Goal: Information Seeking & Learning: Find specific fact

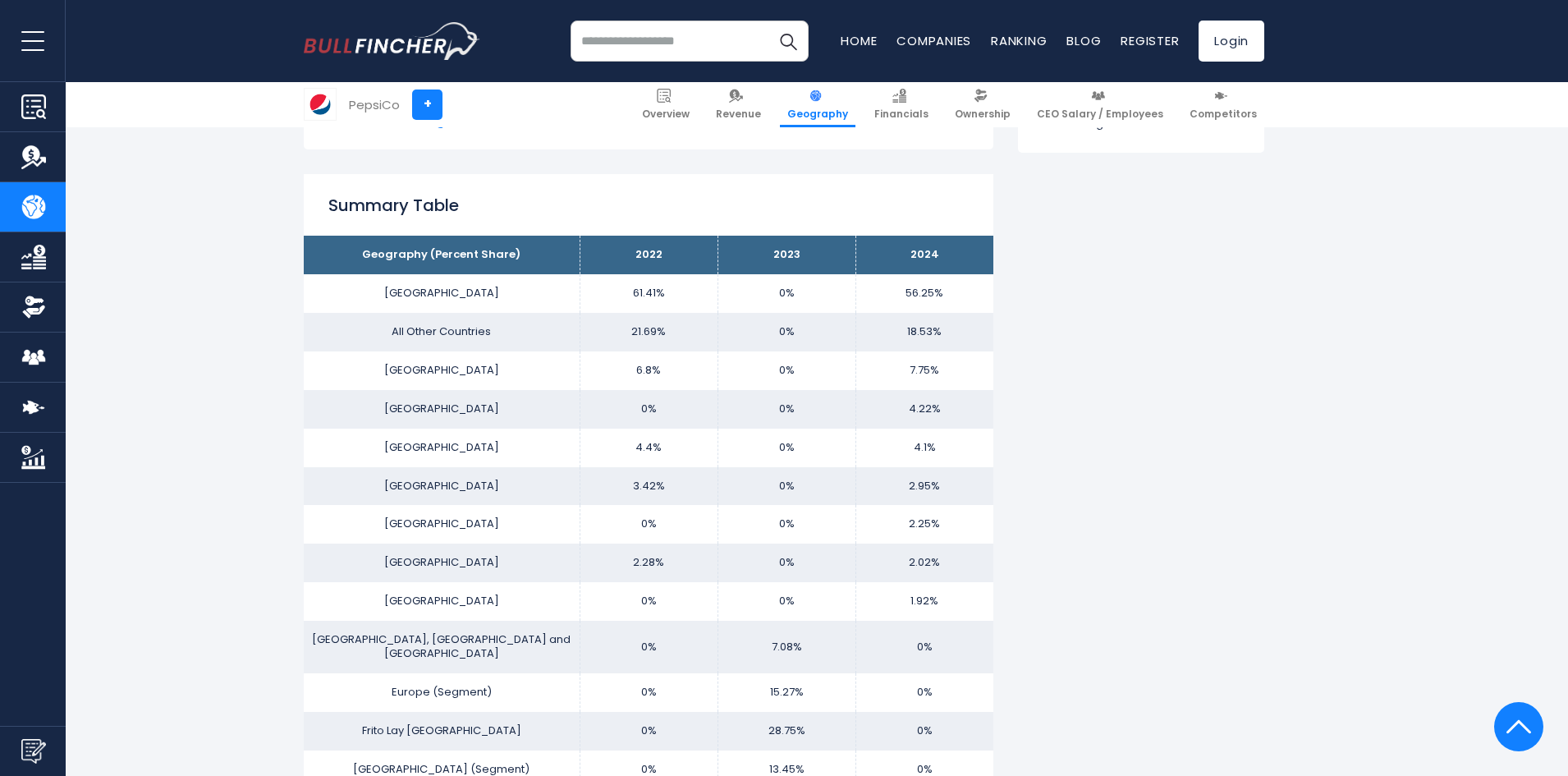
scroll to position [985, 0]
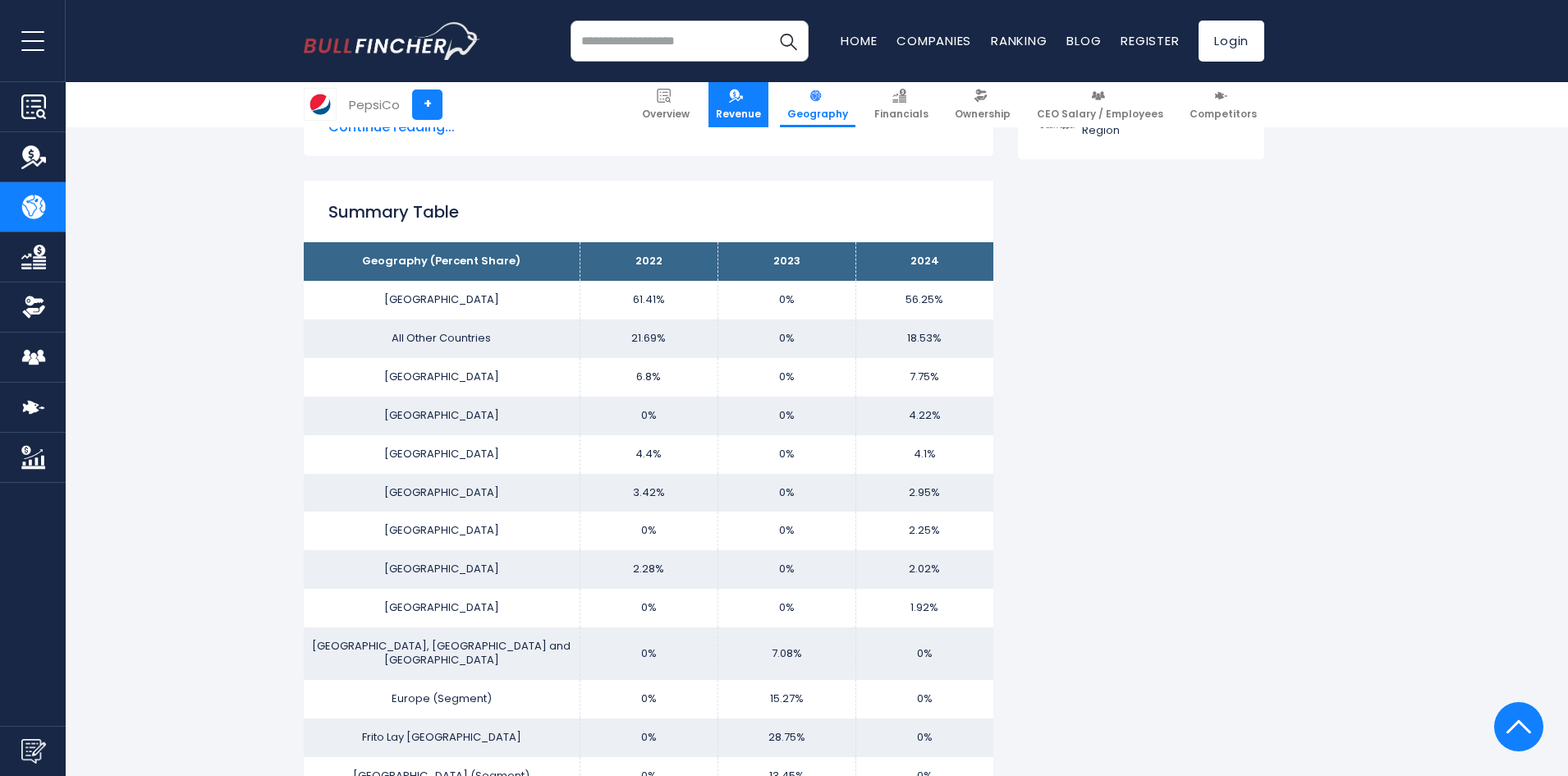
click at [761, 108] on span "Revenue" at bounding box center [738, 114] width 45 height 13
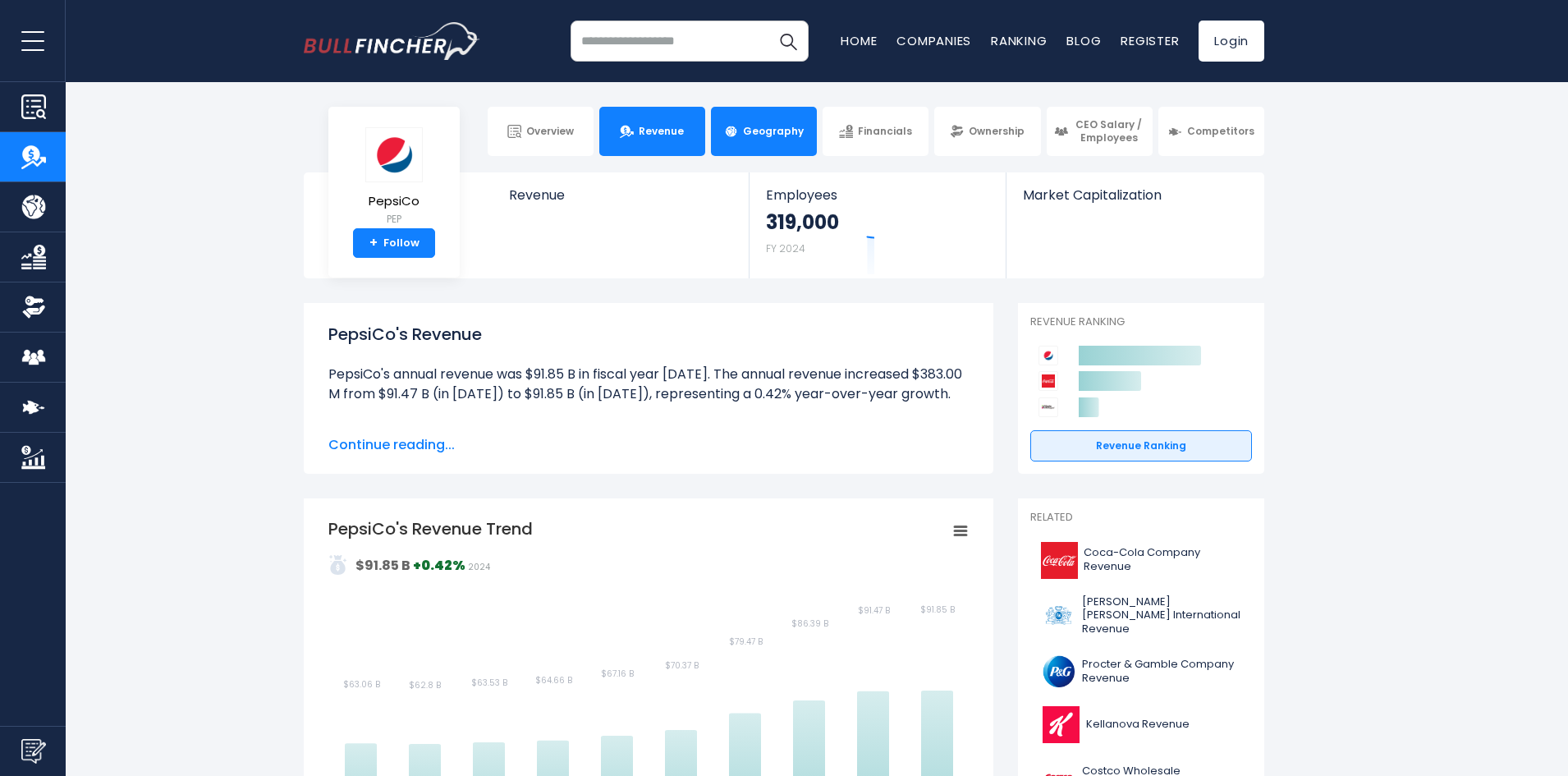
click at [769, 131] on span "Geography" at bounding box center [773, 131] width 61 height 13
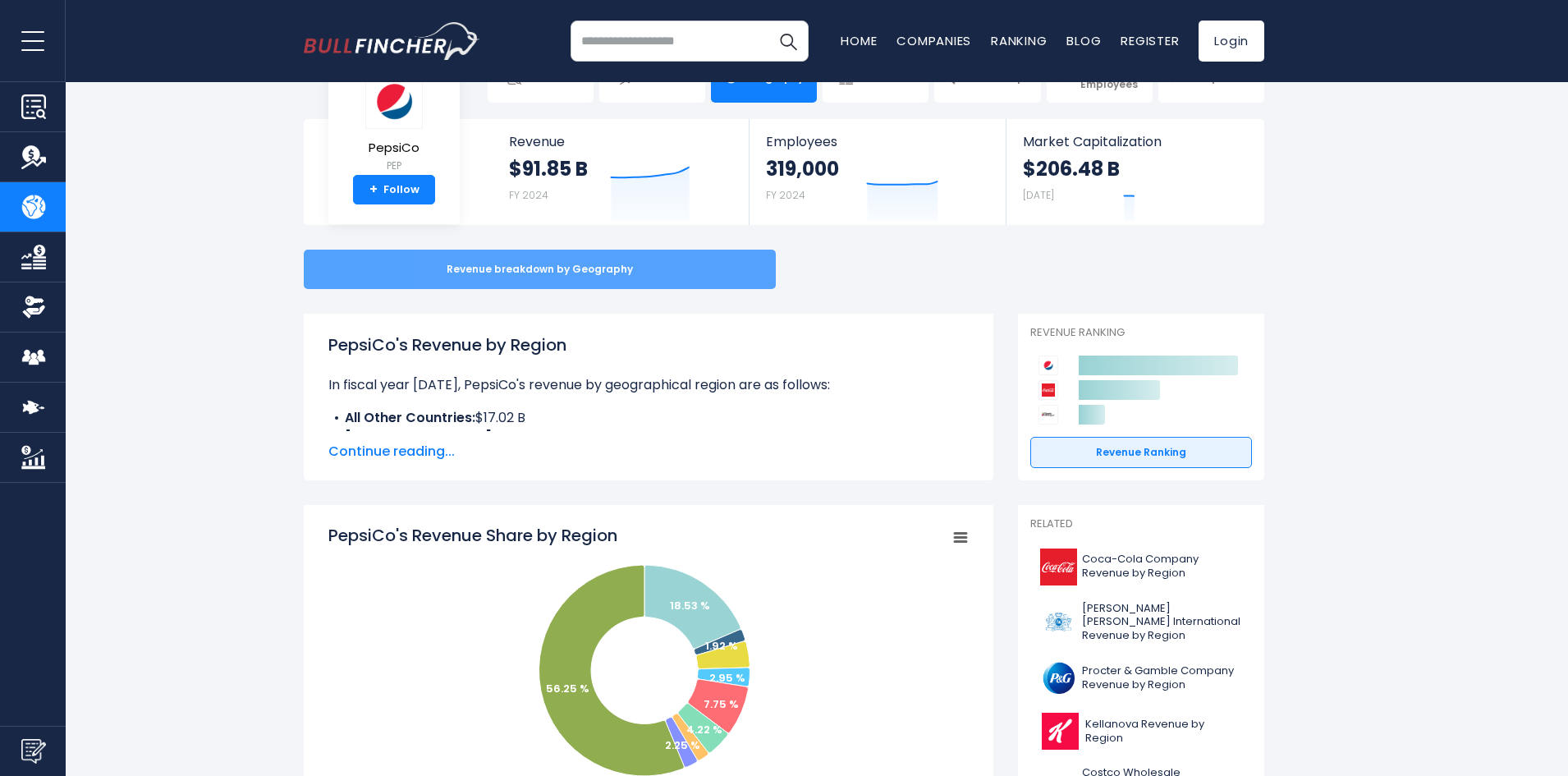
scroll to position [82, 0]
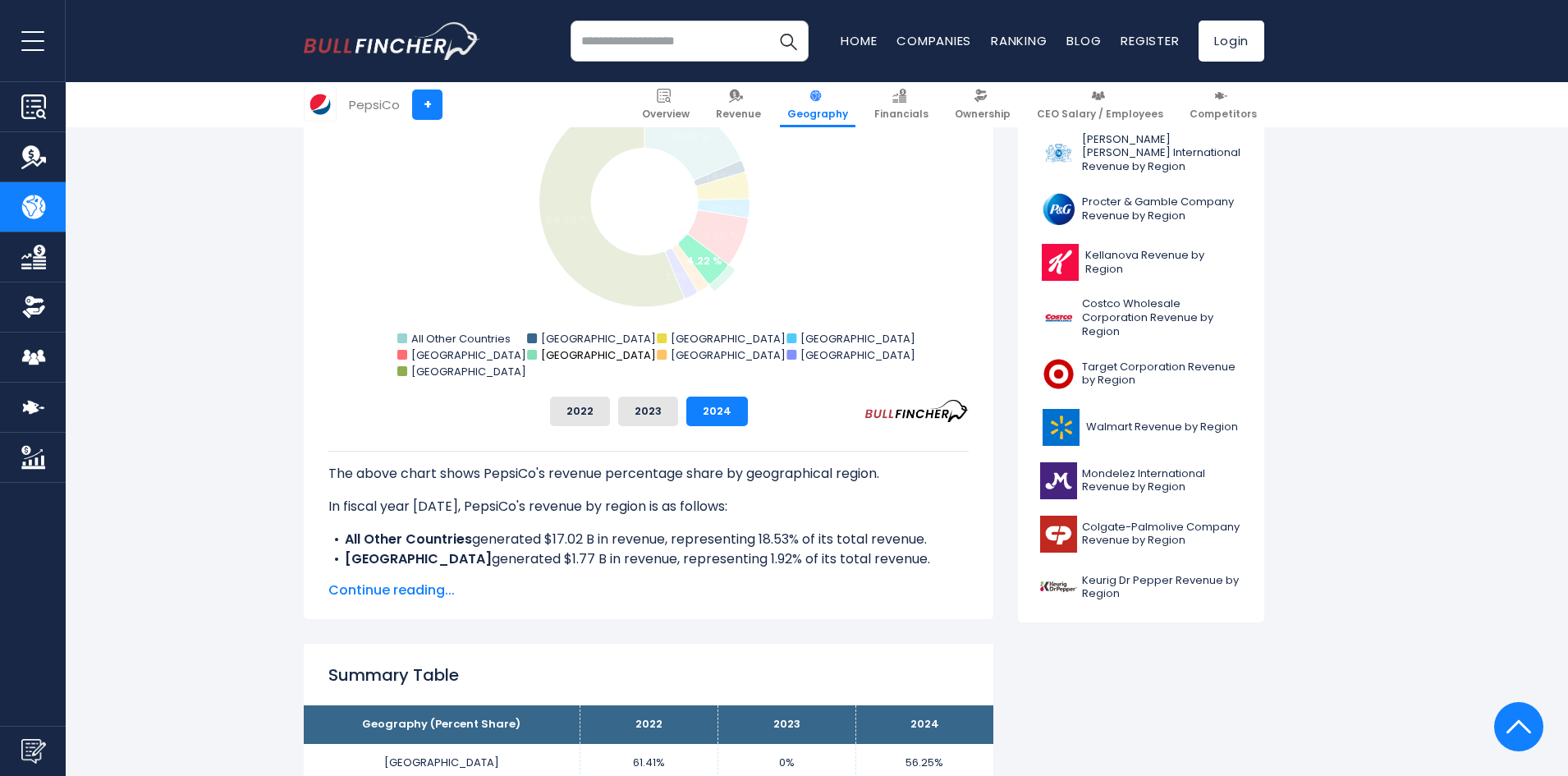
scroll to position [493, 0]
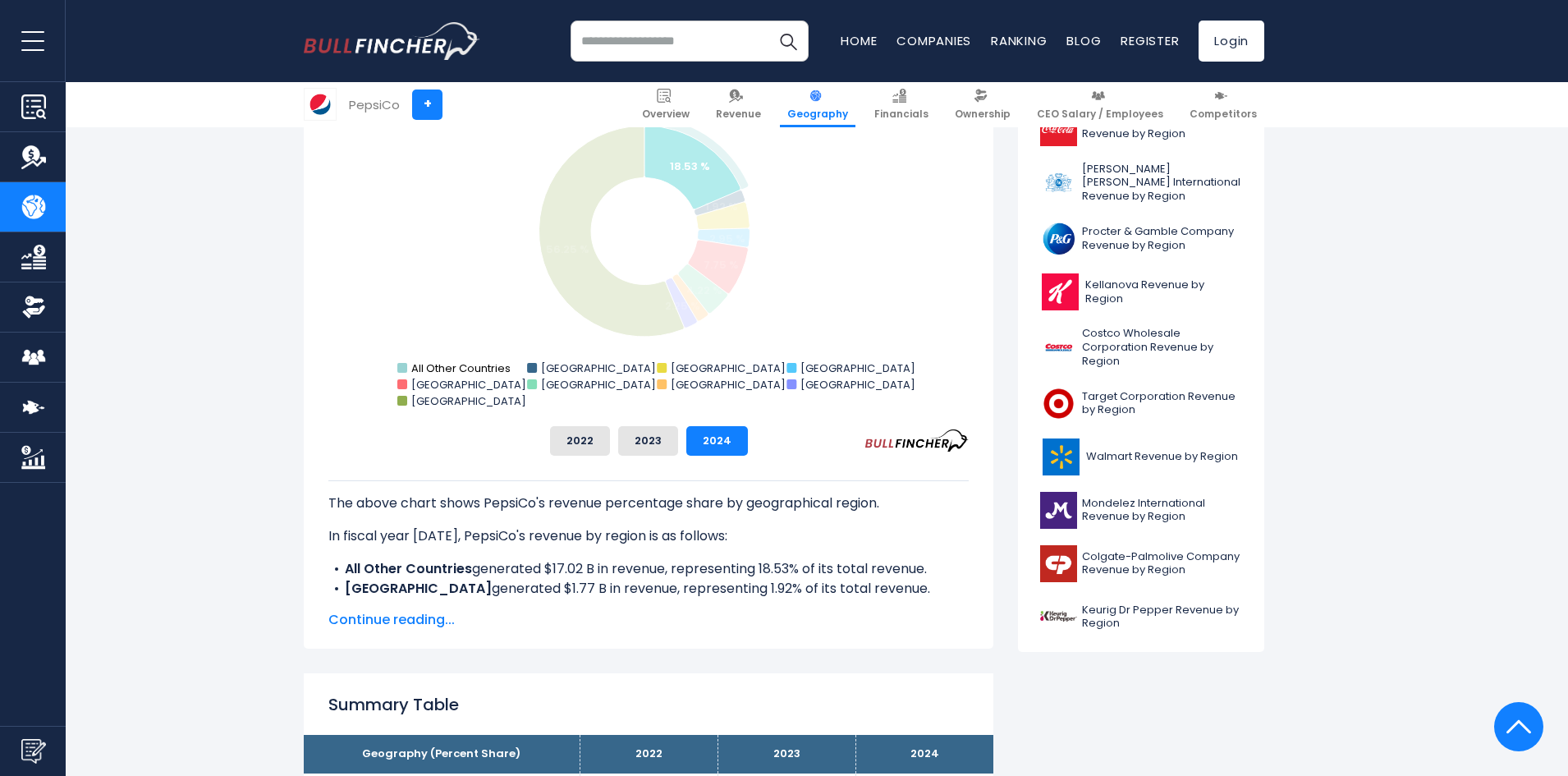
click at [485, 362] on text "All Other Countries" at bounding box center [460, 368] width 99 height 16
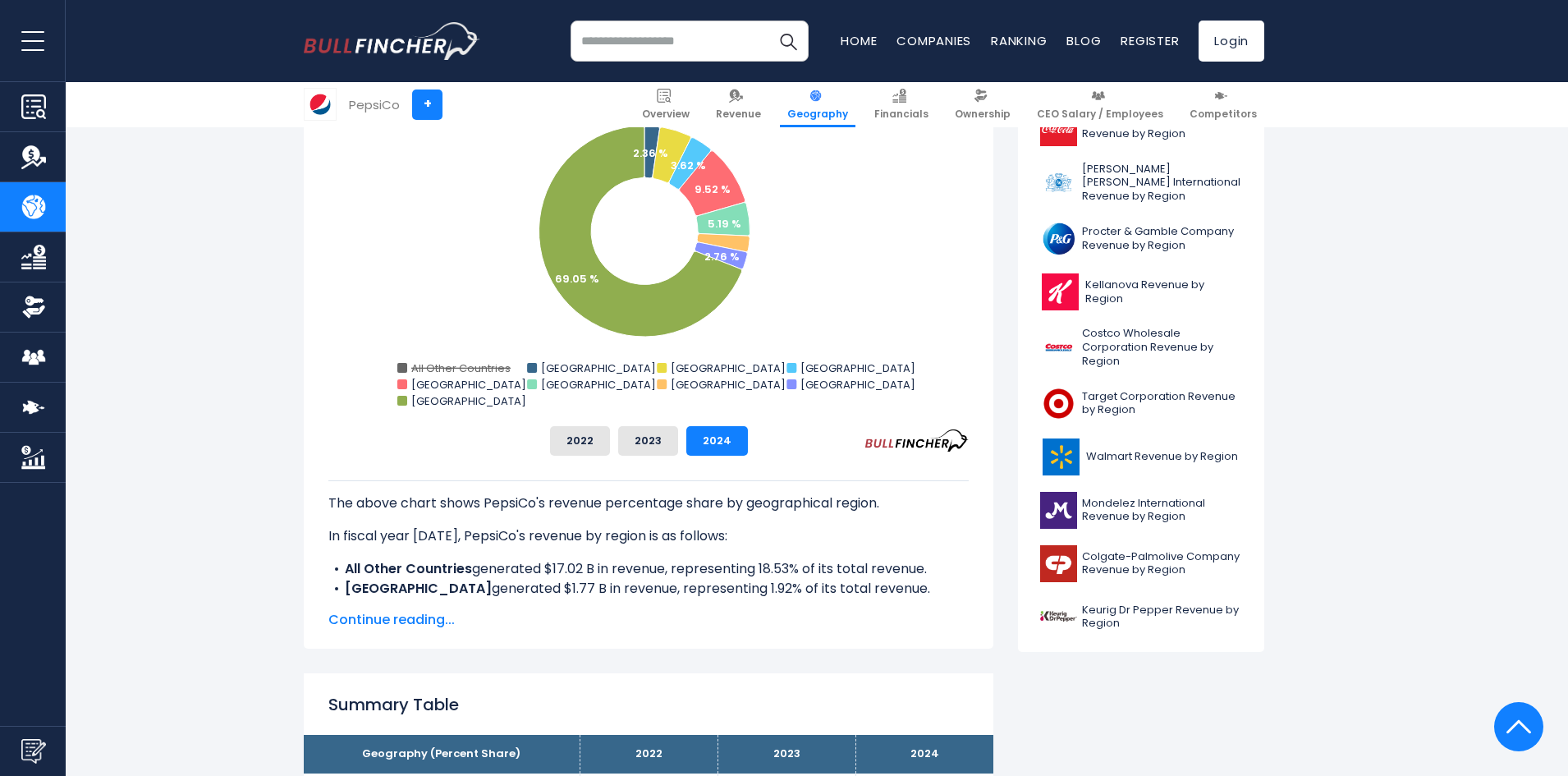
click at [485, 362] on text "All Other Countries" at bounding box center [460, 368] width 99 height 16
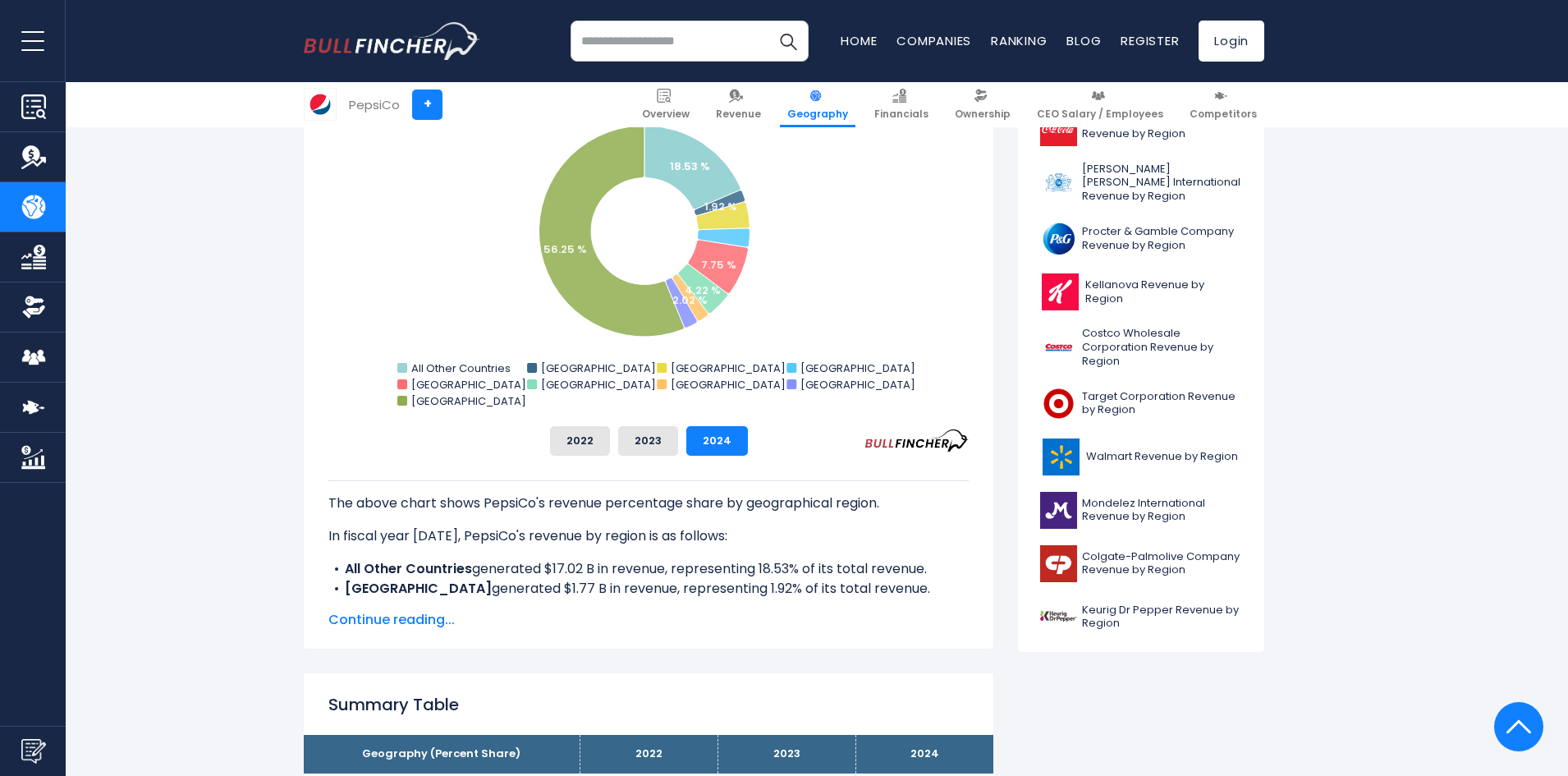
scroll to position [657, 0]
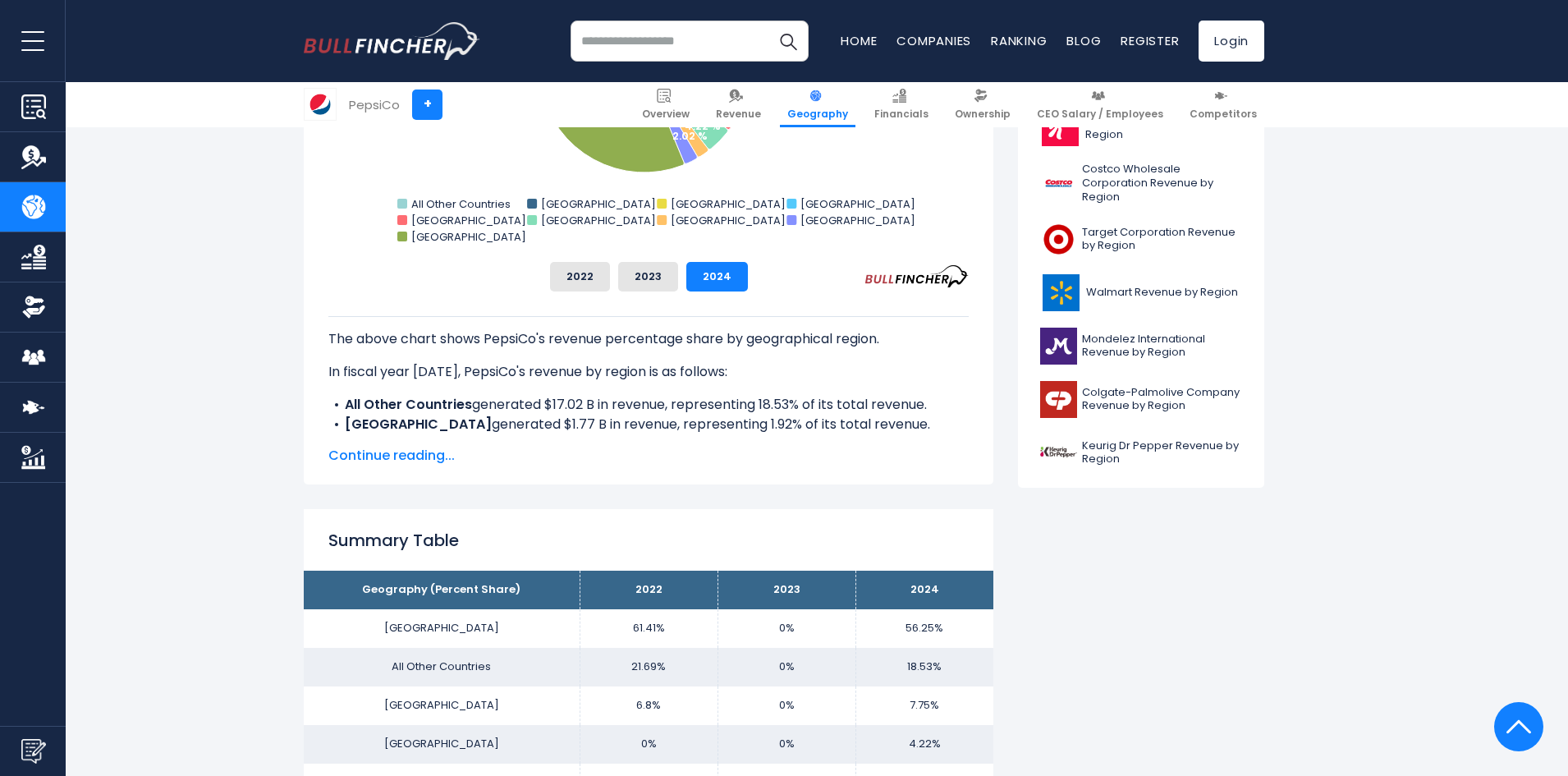
click at [414, 453] on span "Continue reading..." at bounding box center [648, 456] width 640 height 20
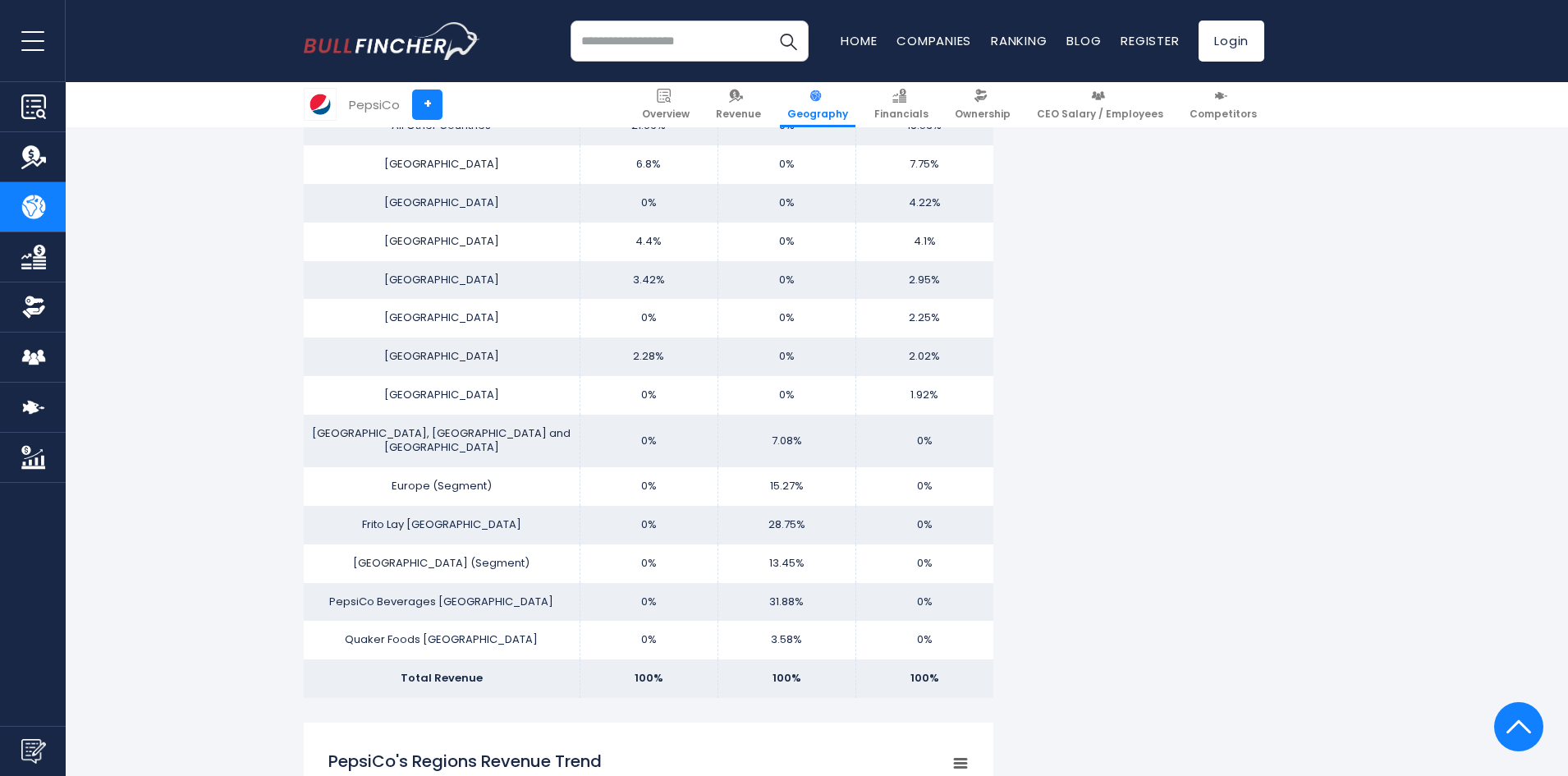
scroll to position [1396, 0]
click at [968, 470] on td "0%" at bounding box center [924, 484] width 138 height 39
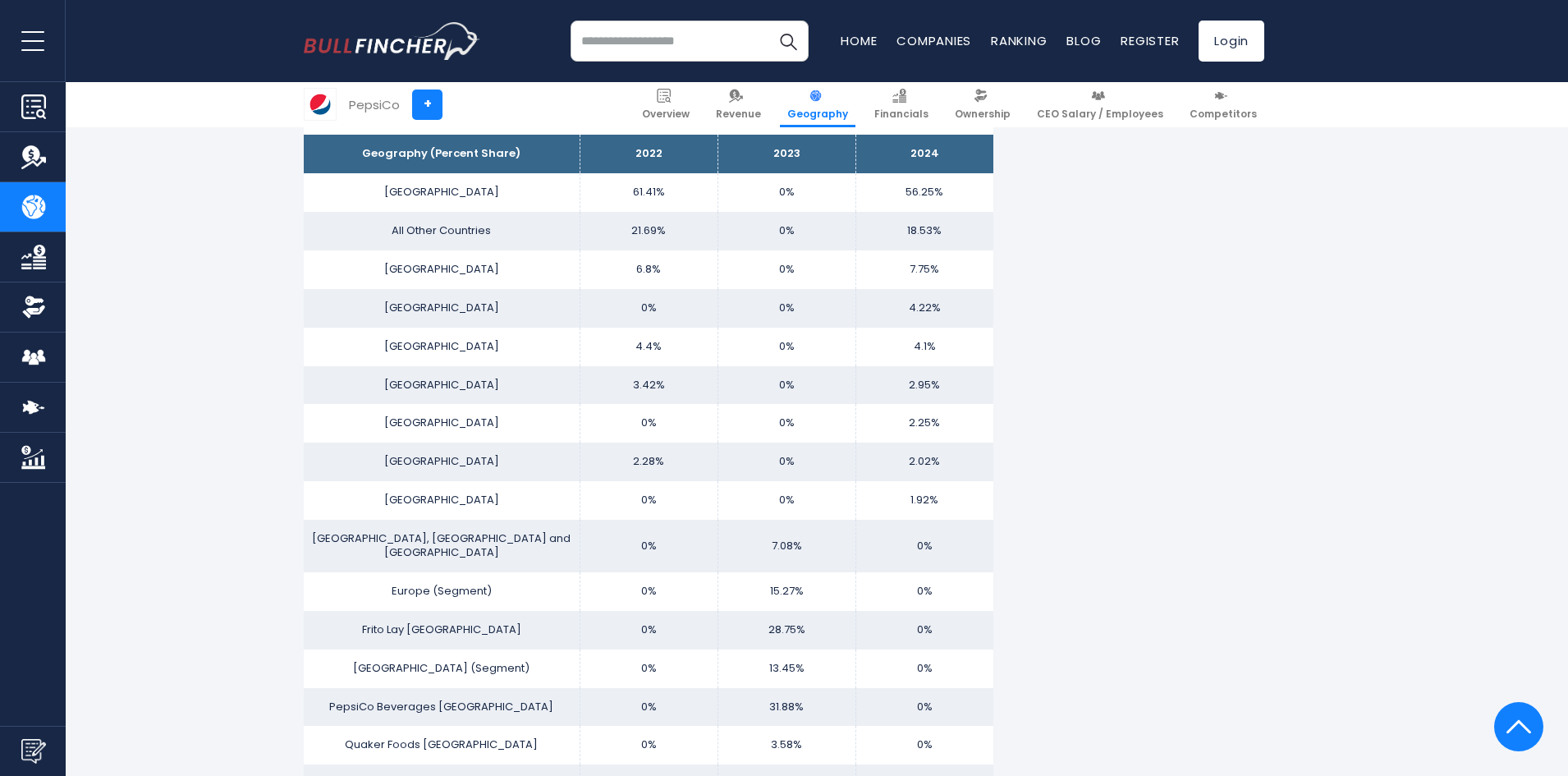
scroll to position [1313, 0]
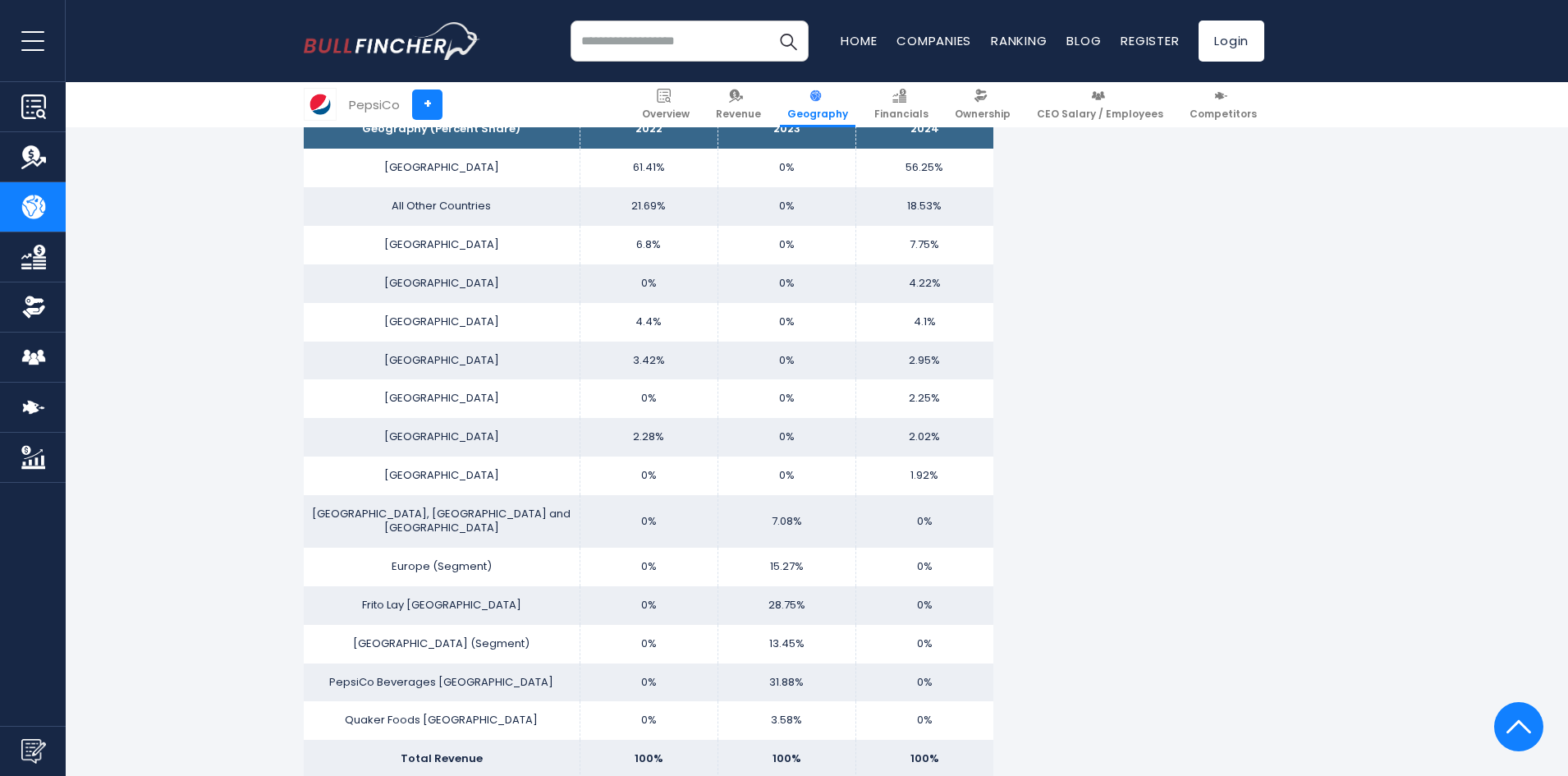
click at [977, 272] on td "4.22%" at bounding box center [924, 283] width 138 height 39
drag, startPoint x: 949, startPoint y: 171, endPoint x: 402, endPoint y: 167, distance: 546.7
click at [402, 167] on tr "UNITED STATES 61.41% 0% 56.25%" at bounding box center [649, 168] width 690 height 39
drag, startPoint x: 395, startPoint y: 516, endPoint x: 928, endPoint y: 503, distance: 533.7
click at [928, 503] on tr "[GEOGRAPHIC_DATA], [GEOGRAPHIC_DATA] and [GEOGRAPHIC_DATA] 0% 7.08% 0%" at bounding box center [649, 521] width 690 height 53
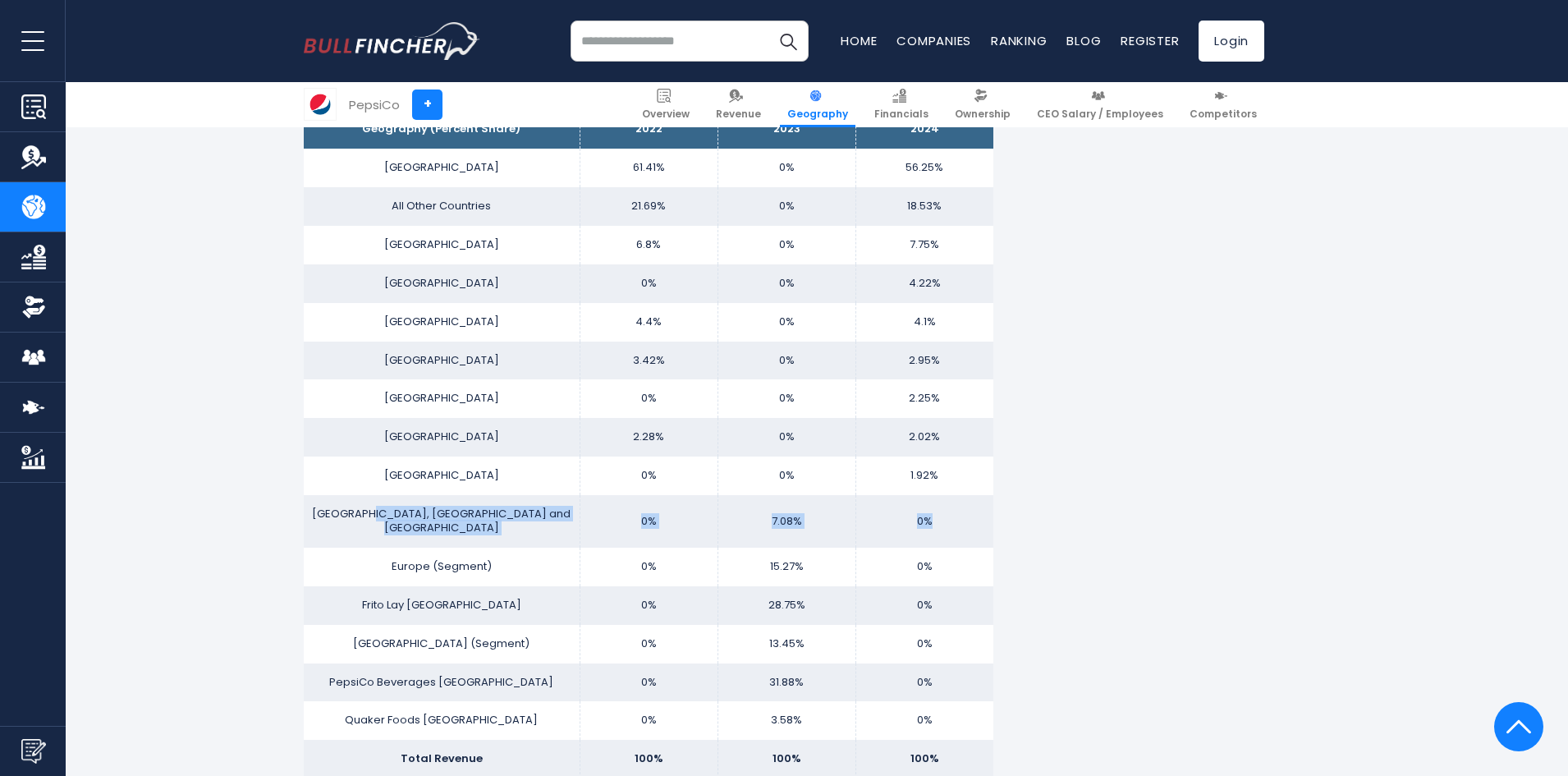
click at [936, 512] on td "0%" at bounding box center [924, 521] width 138 height 53
drag, startPoint x: 937, startPoint y: 512, endPoint x: 911, endPoint y: 511, distance: 25.5
click at [911, 511] on td "0%" at bounding box center [924, 521] width 138 height 53
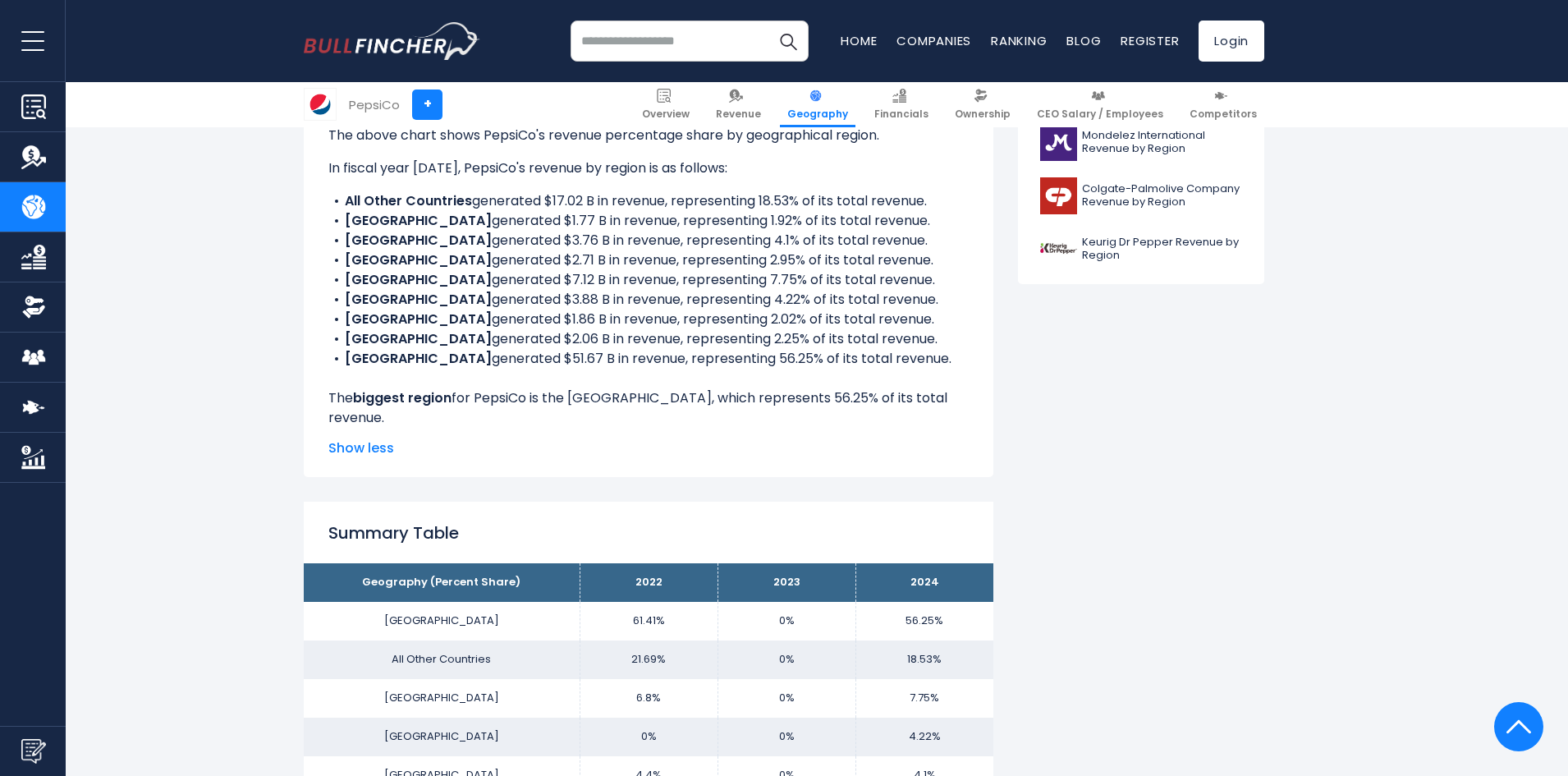
scroll to position [821, 0]
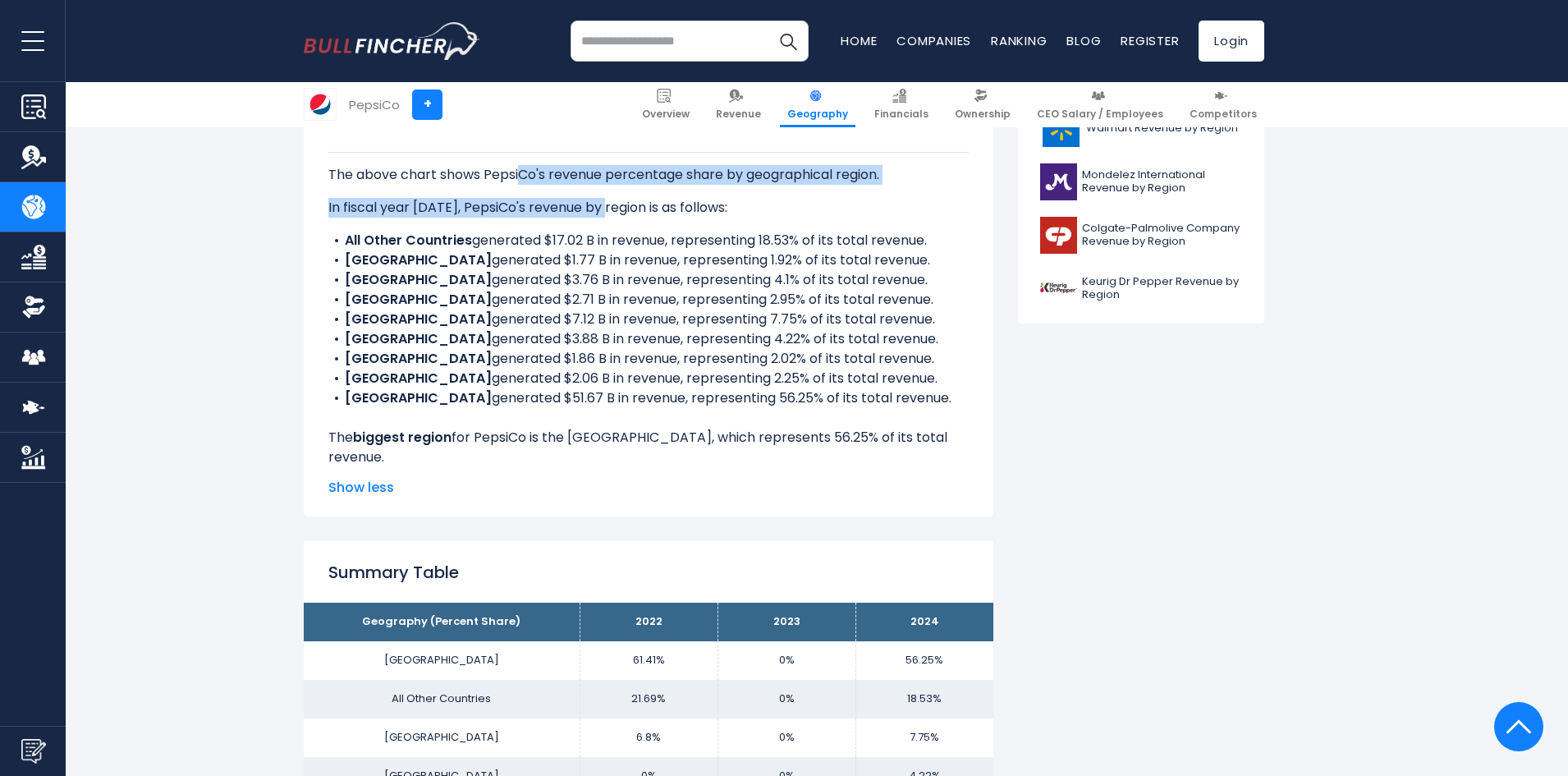
drag, startPoint x: 520, startPoint y: 175, endPoint x: 606, endPoint y: 190, distance: 86.8
click at [606, 190] on div "The above chart shows PepsiCo's revenue percentage share by geographical region…" at bounding box center [648, 319] width 640 height 335
click at [452, 204] on p "In fiscal year [DATE], PepsiCo's revenue by region is as follows:" at bounding box center [648, 208] width 640 height 20
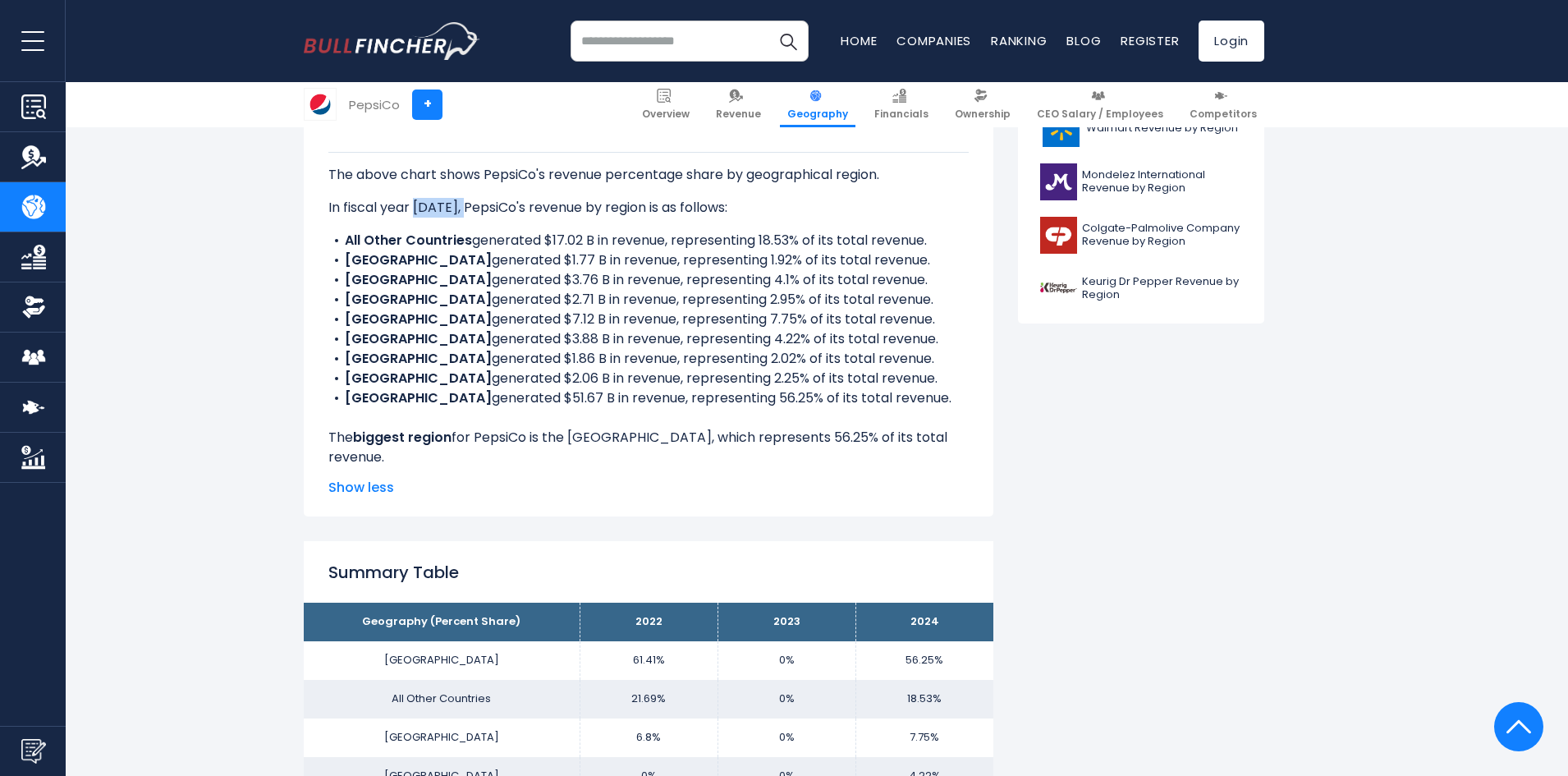
drag, startPoint x: 416, startPoint y: 200, endPoint x: 472, endPoint y: 211, distance: 56.8
click at [471, 210] on p "In fiscal year [DATE], PepsiCo's revenue by region is as follows:" at bounding box center [648, 208] width 640 height 20
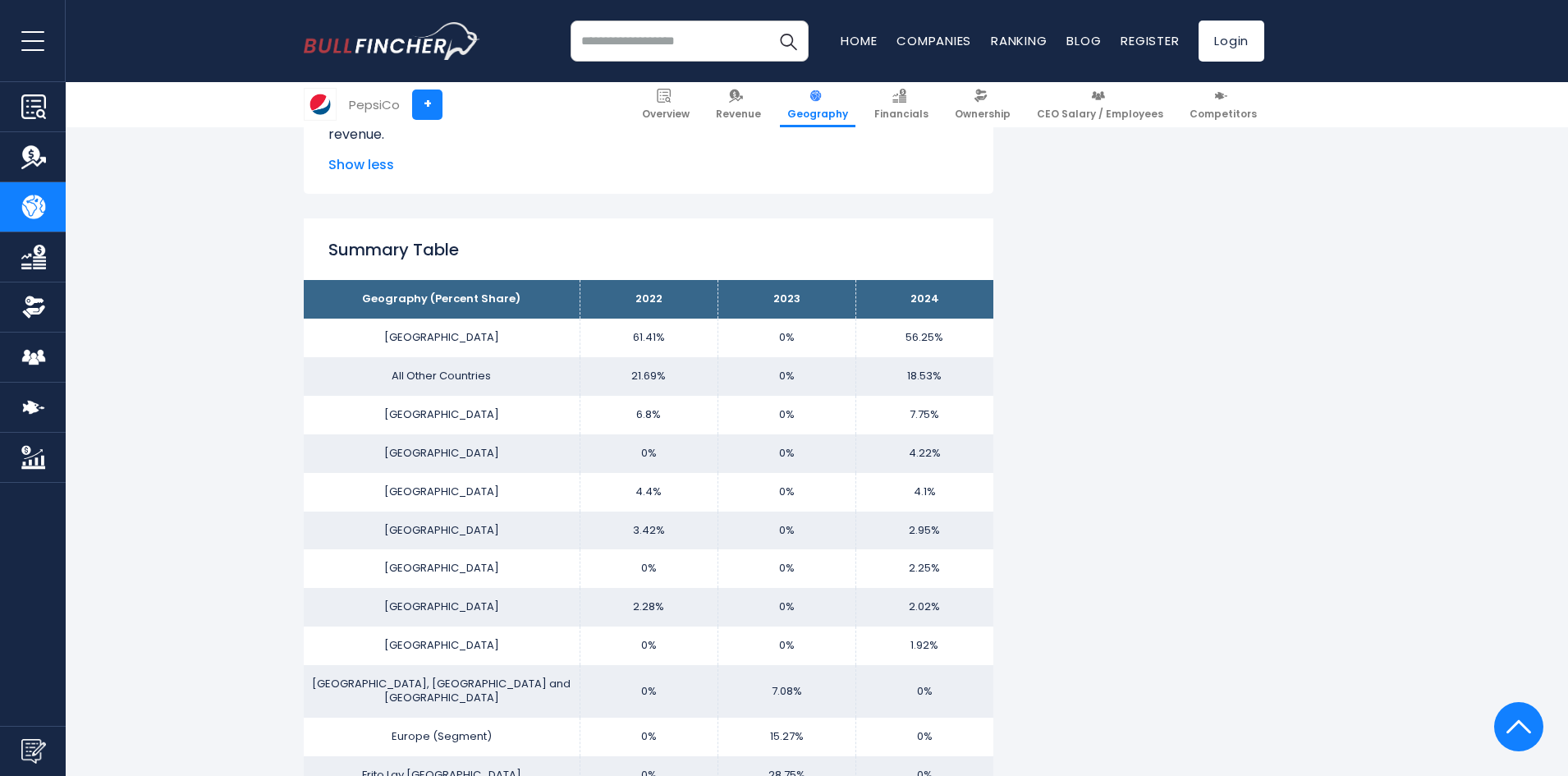
scroll to position [1149, 0]
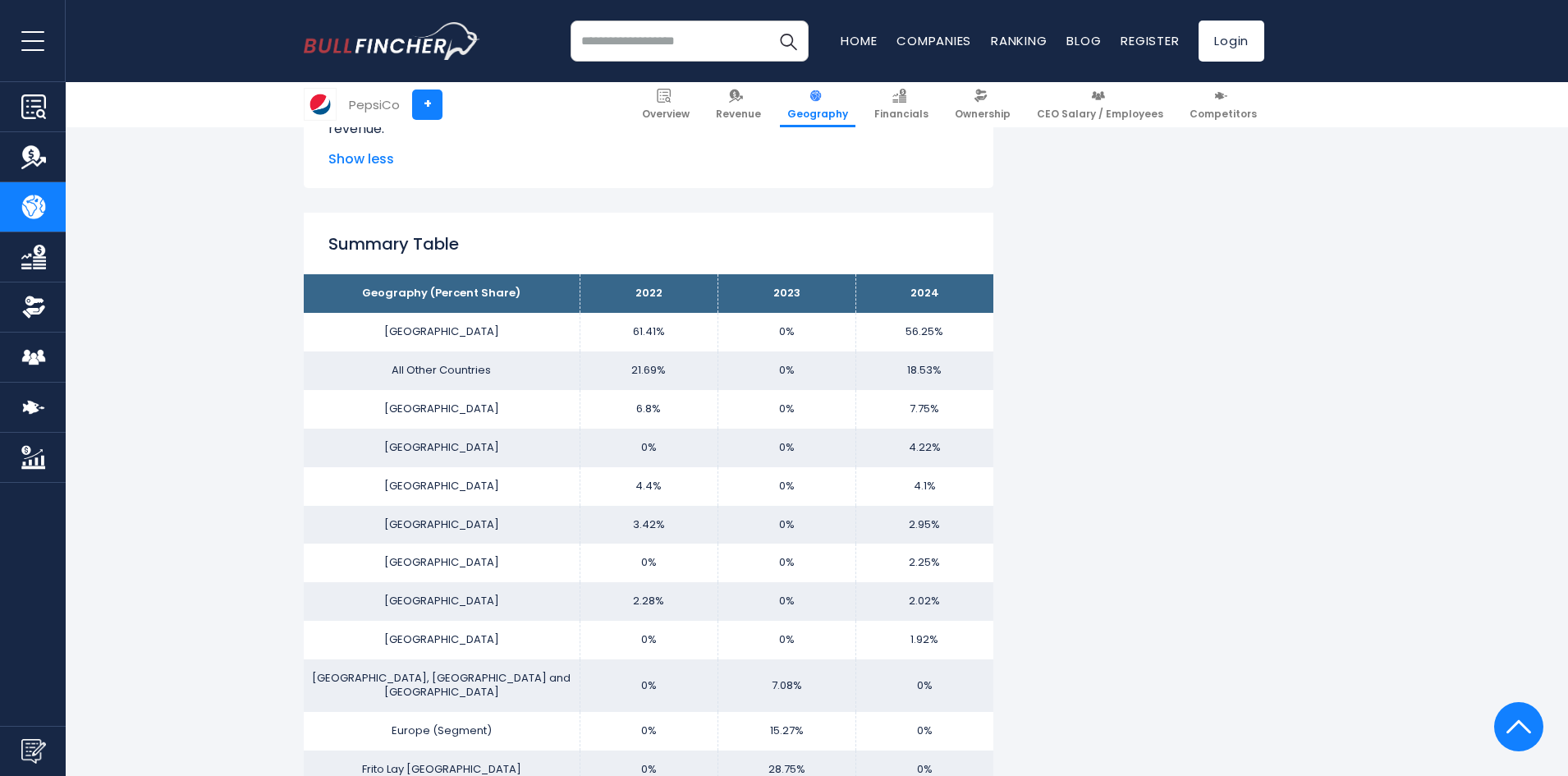
click at [935, 404] on td "7.75%" at bounding box center [924, 409] width 138 height 39
drag, startPoint x: 906, startPoint y: 409, endPoint x: 951, endPoint y: 410, distance: 44.4
click at [951, 410] on td "7.75%" at bounding box center [924, 409] width 138 height 39
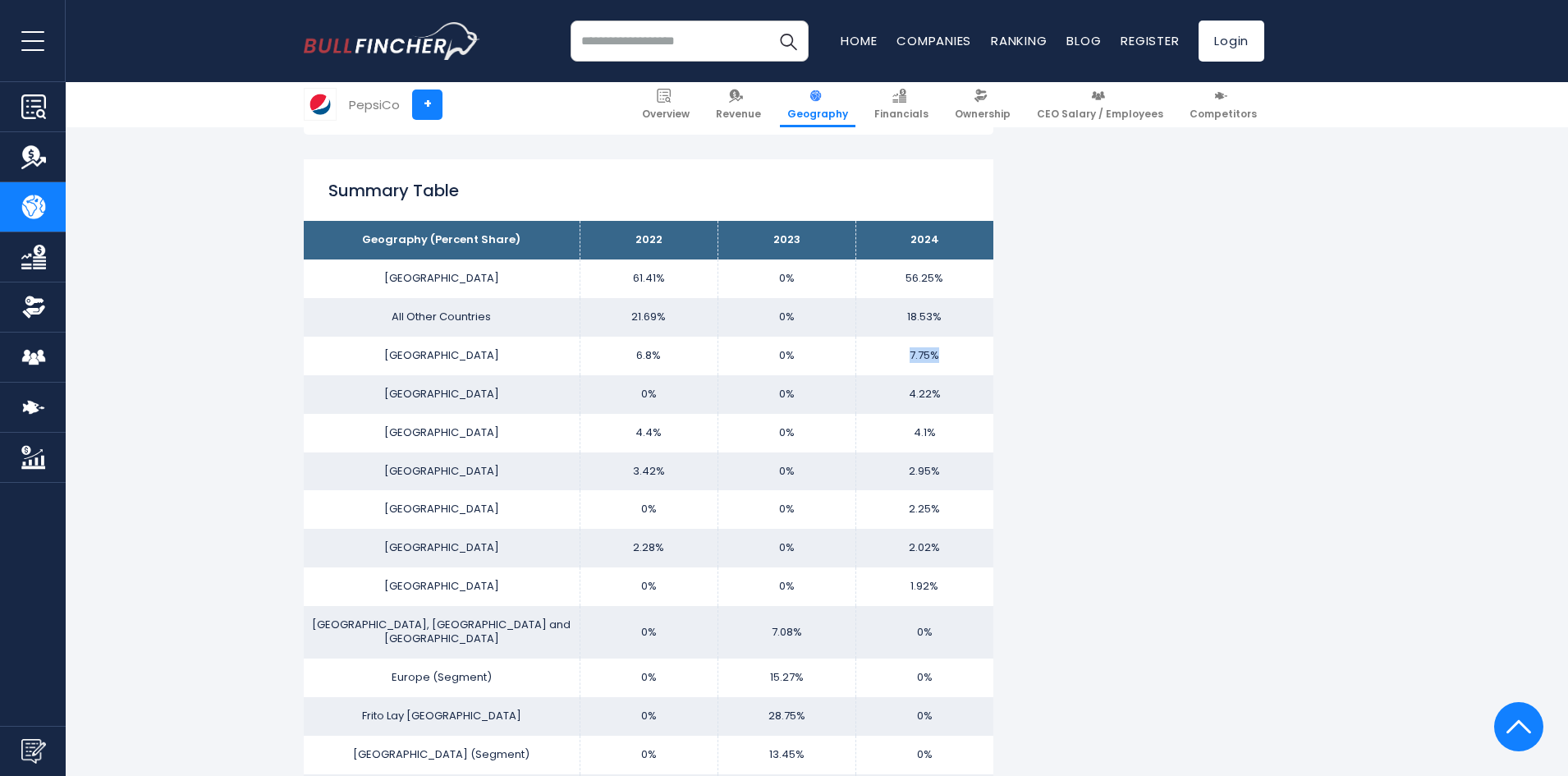
scroll to position [1231, 0]
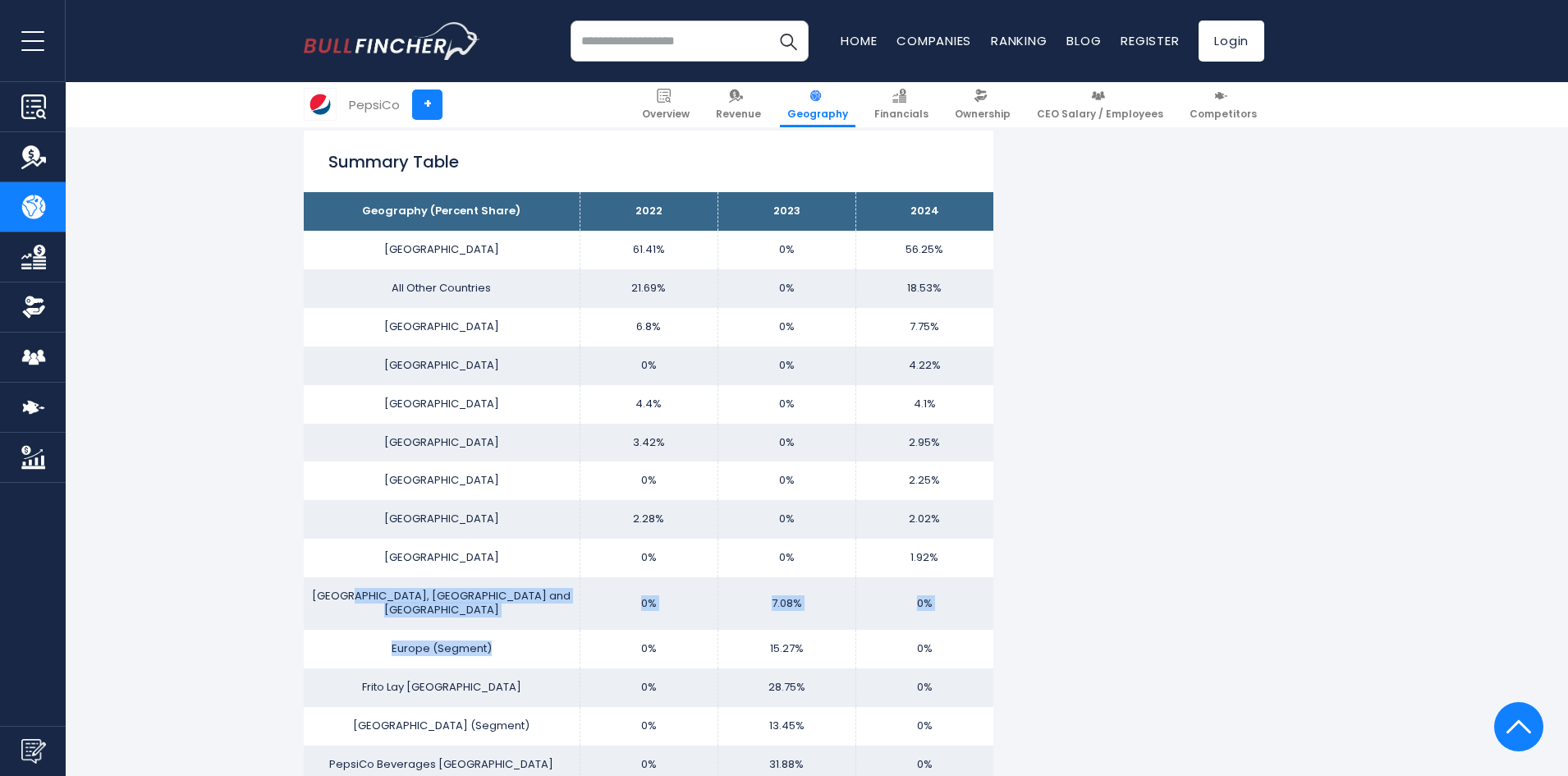
drag, startPoint x: 379, startPoint y: 594, endPoint x: 515, endPoint y: 596, distance: 135.5
click at [507, 621] on tbody "Geography (Percent Share) 2022 2023 2024 [GEOGRAPHIC_DATA] 61.41% 0% All Other …" at bounding box center [649, 526] width 690 height 668
click at [512, 581] on td "[GEOGRAPHIC_DATA], [GEOGRAPHIC_DATA] and [GEOGRAPHIC_DATA]" at bounding box center [442, 603] width 276 height 53
click at [525, 361] on td "[GEOGRAPHIC_DATA]" at bounding box center [442, 365] width 276 height 39
click at [593, 319] on td "6.8%" at bounding box center [649, 327] width 138 height 39
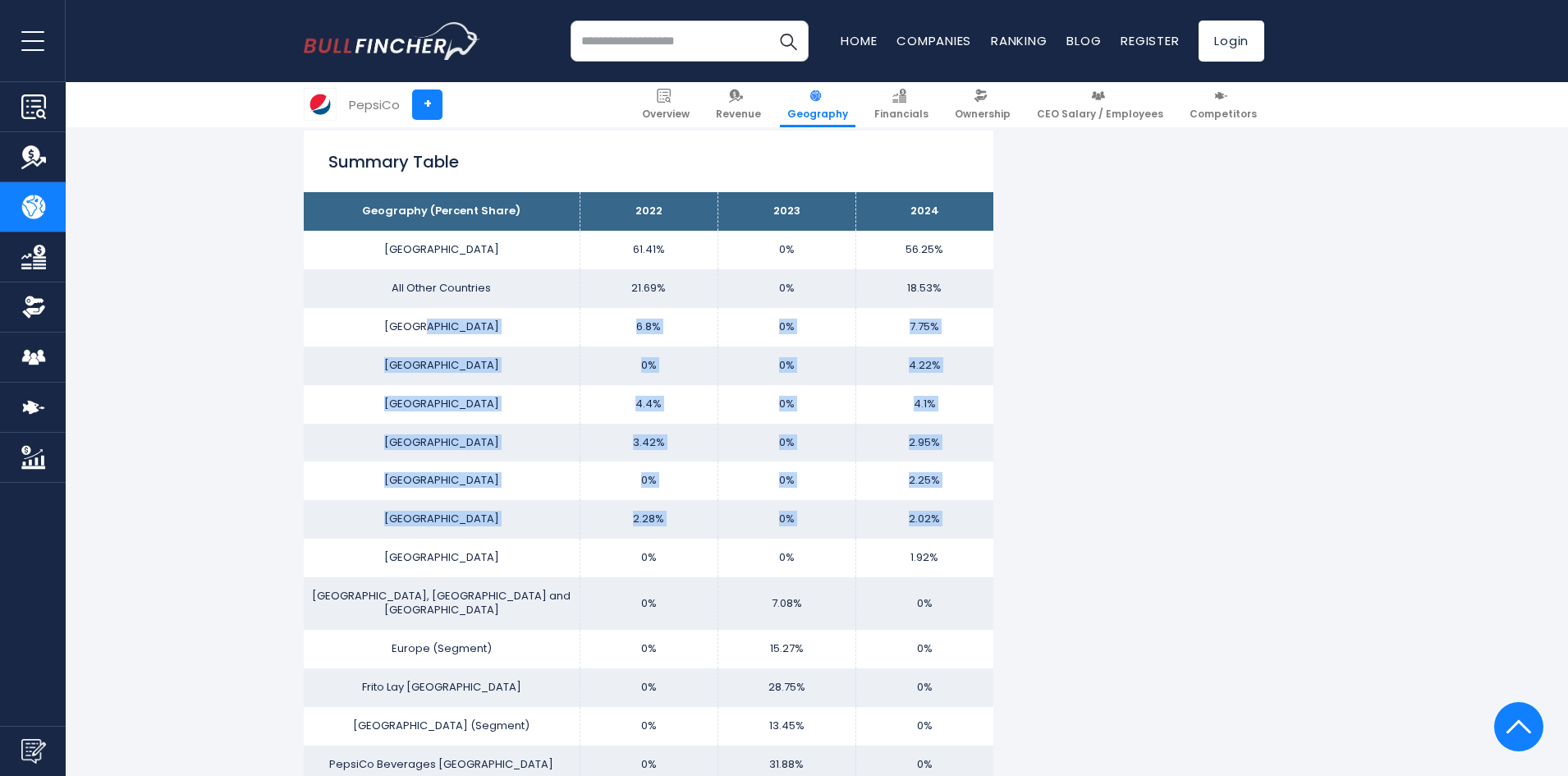
drag, startPoint x: 465, startPoint y: 320, endPoint x: 425, endPoint y: 564, distance: 247.0
click at [425, 564] on tbody "Geography (Percent Share) 2022 2023 2024 [GEOGRAPHIC_DATA] 61.41% 0% All Other …" at bounding box center [649, 526] width 690 height 668
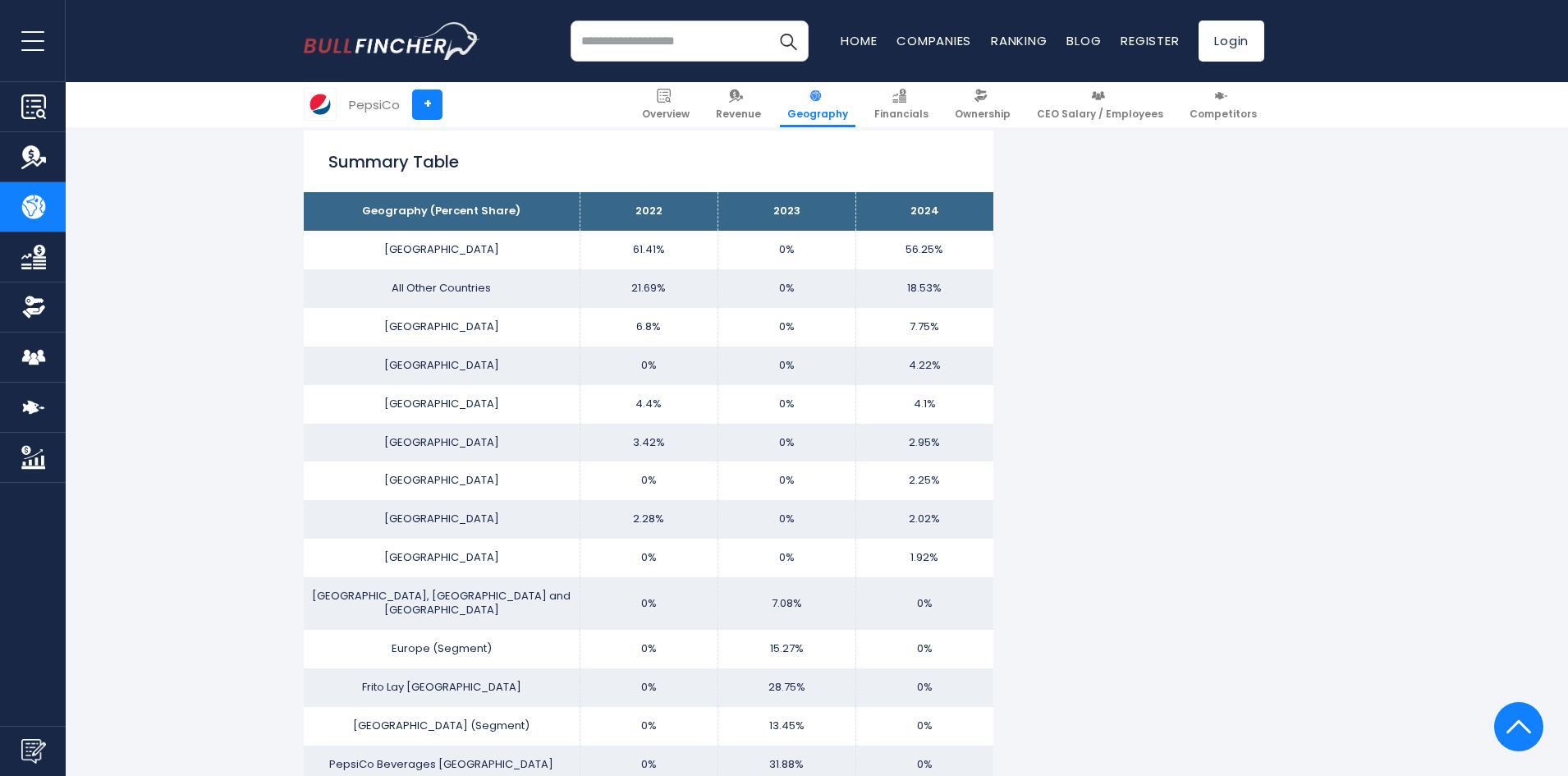
click at [447, 563] on td "[GEOGRAPHIC_DATA]" at bounding box center [442, 558] width 276 height 39
drag, startPoint x: 898, startPoint y: 243, endPoint x: 955, endPoint y: 247, distance: 56.8
click at [955, 247] on td "56.25%" at bounding box center [924, 250] width 138 height 39
